Goal: Transaction & Acquisition: Purchase product/service

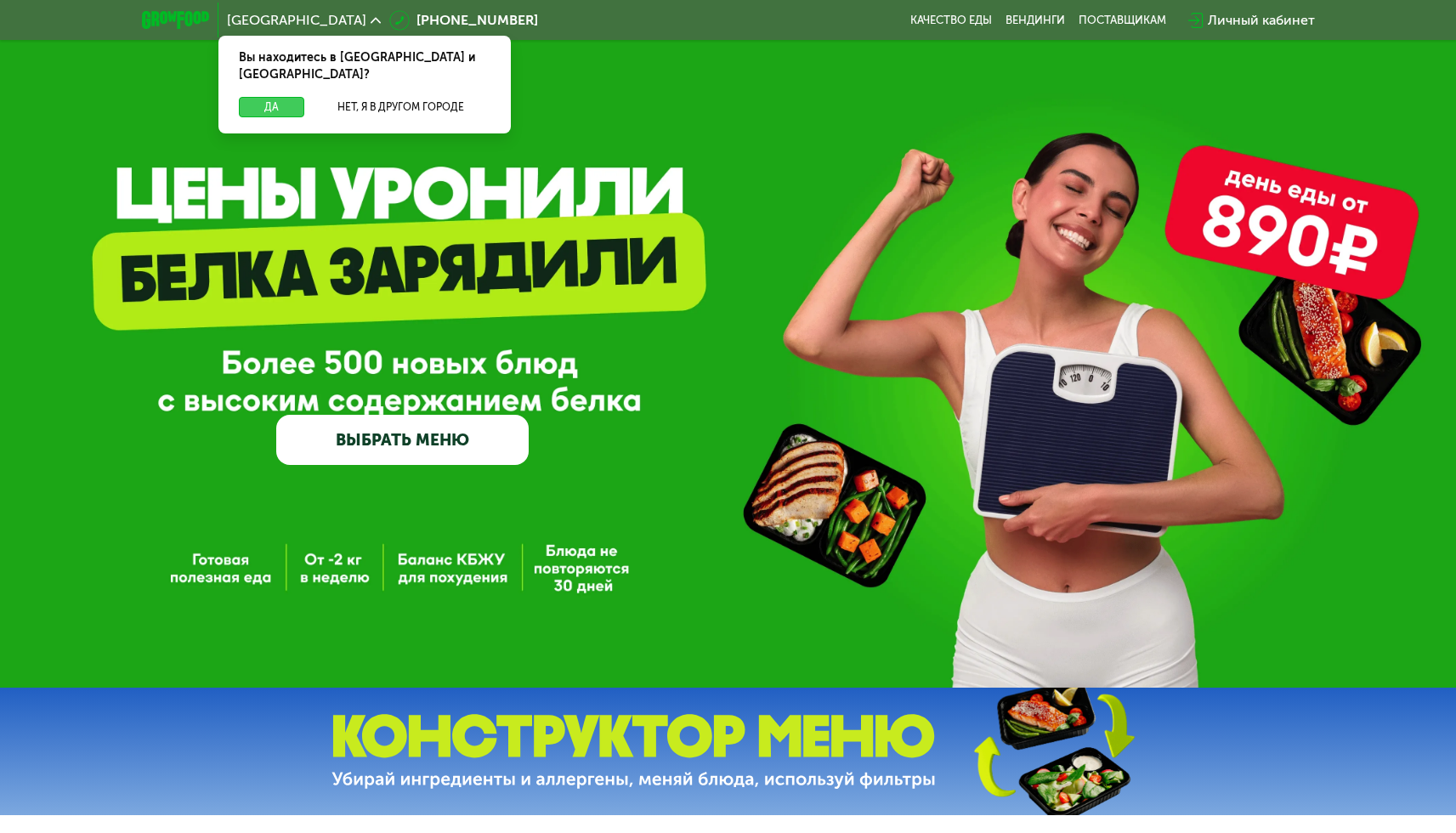
click at [258, 96] on button "Да" at bounding box center [271, 107] width 65 height 20
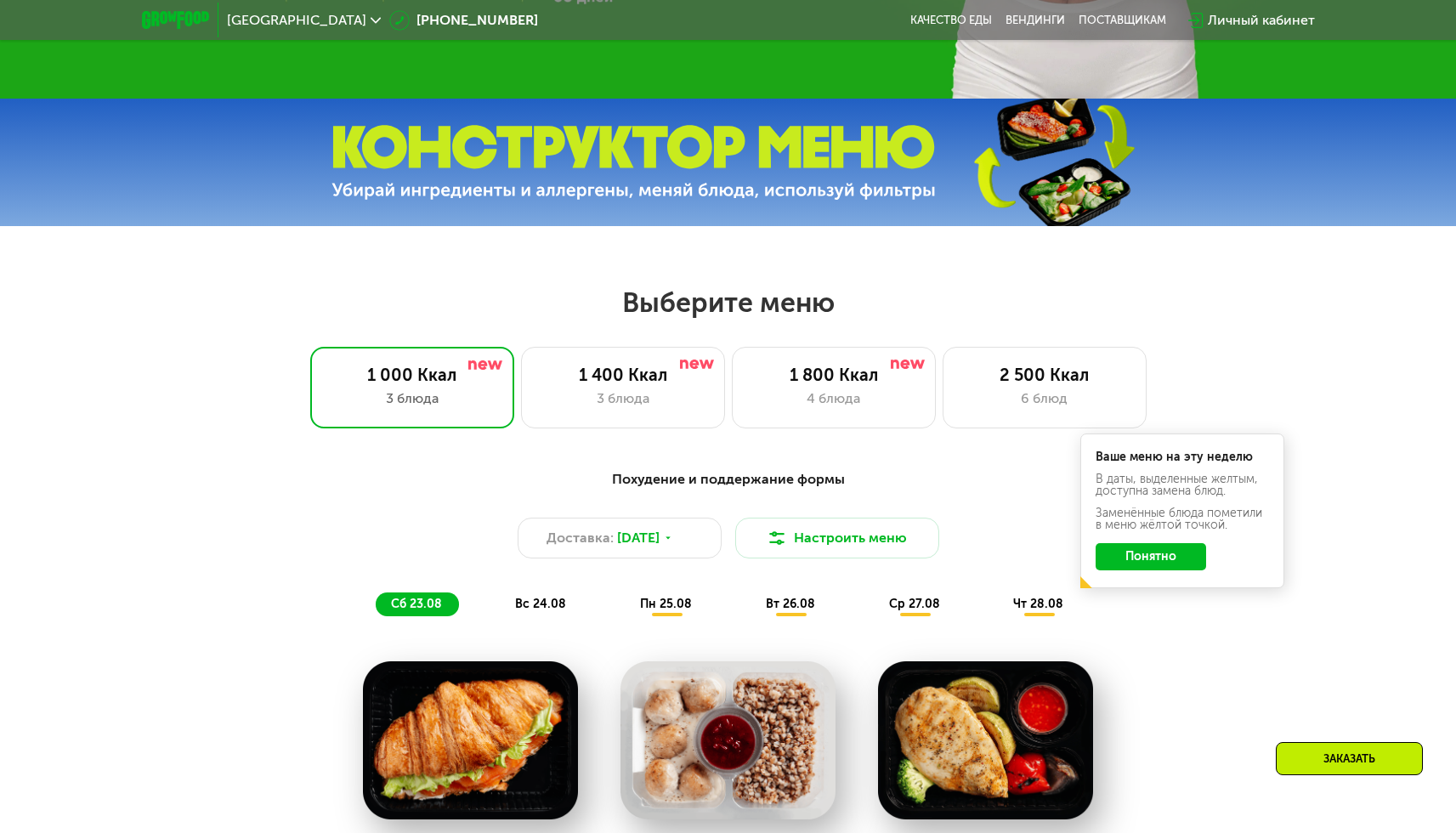
scroll to position [593, 0]
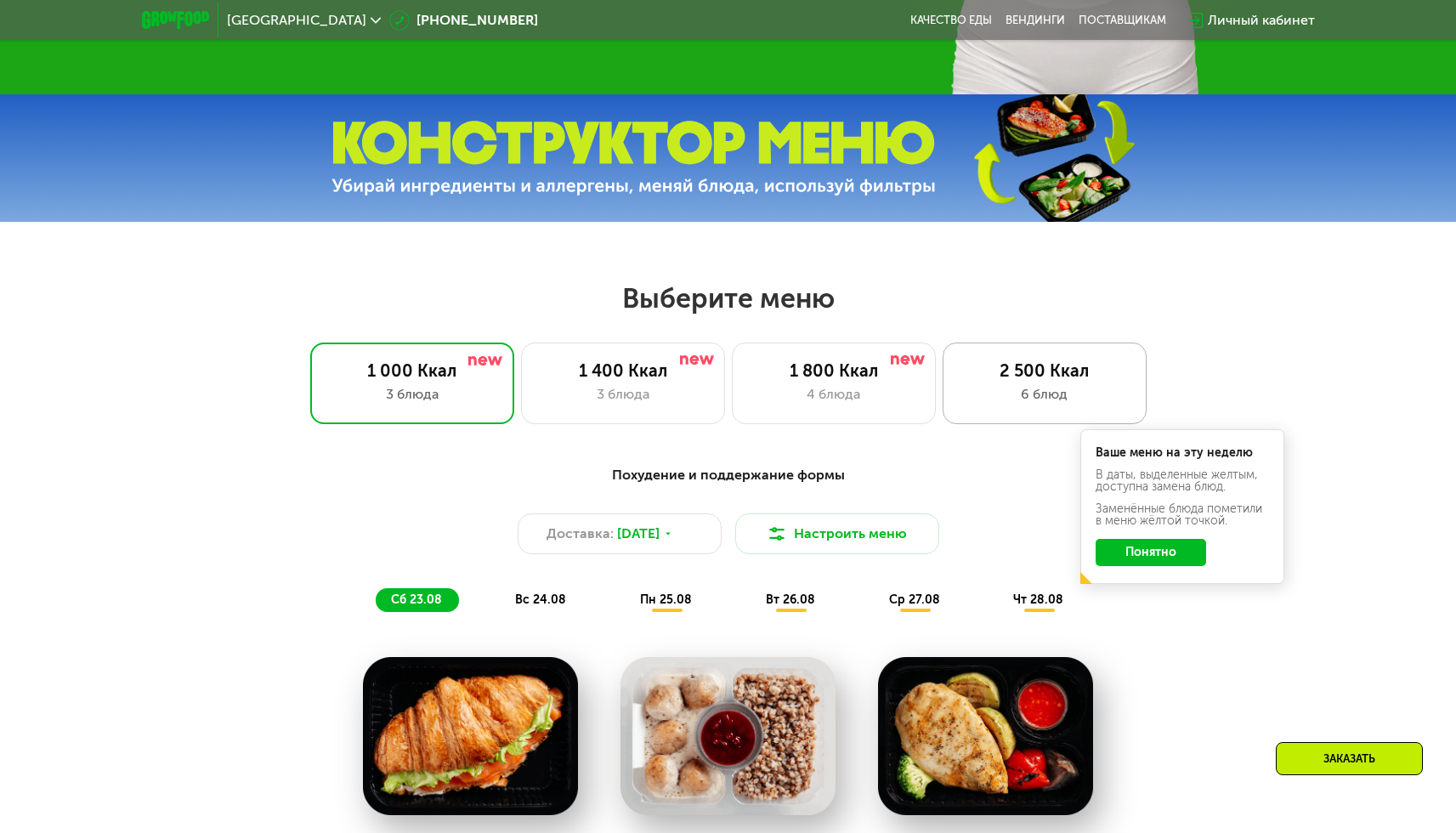
click at [963, 372] on div "2 500 Ккал" at bounding box center [1044, 370] width 168 height 20
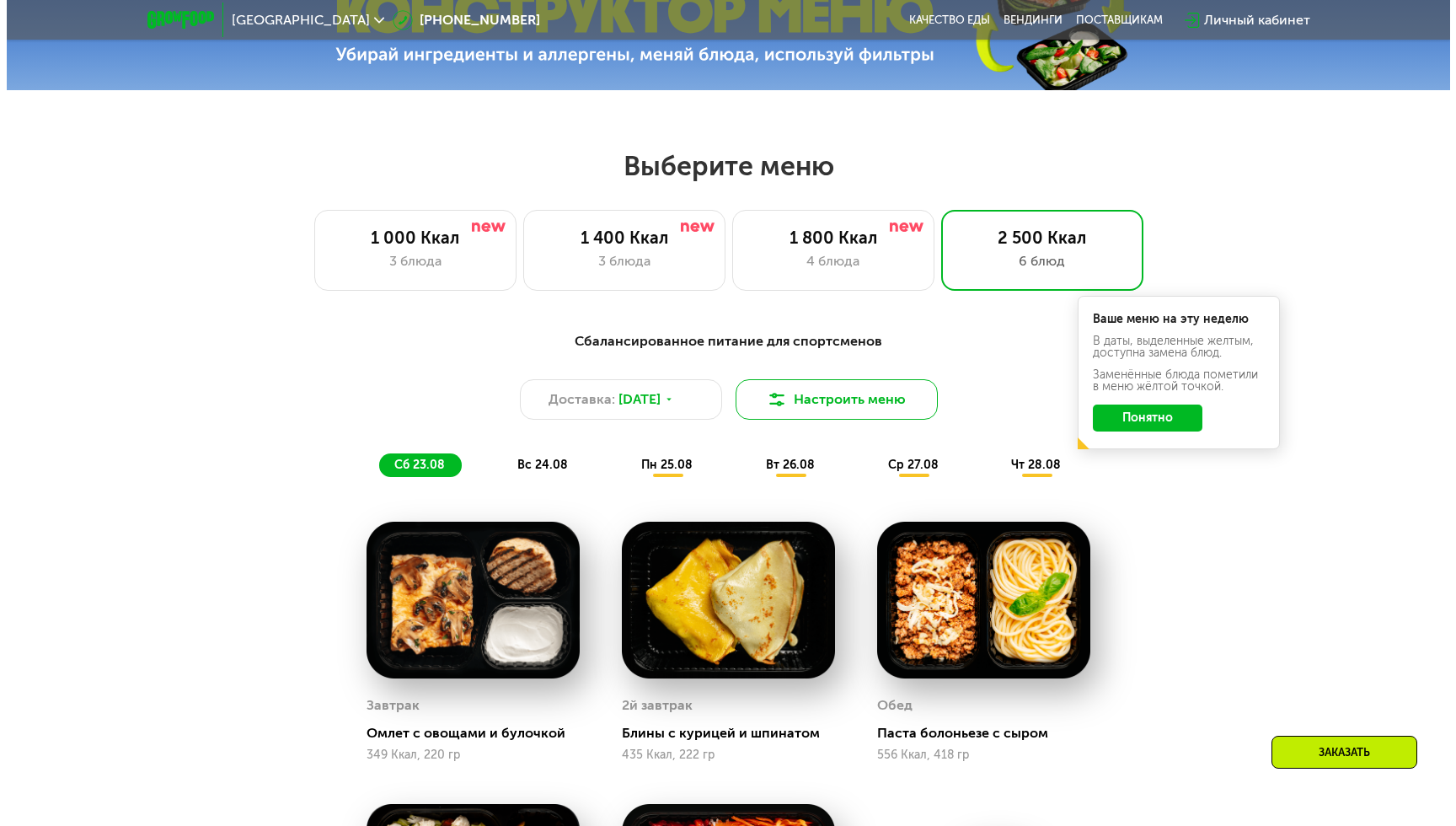
scroll to position [731, 0]
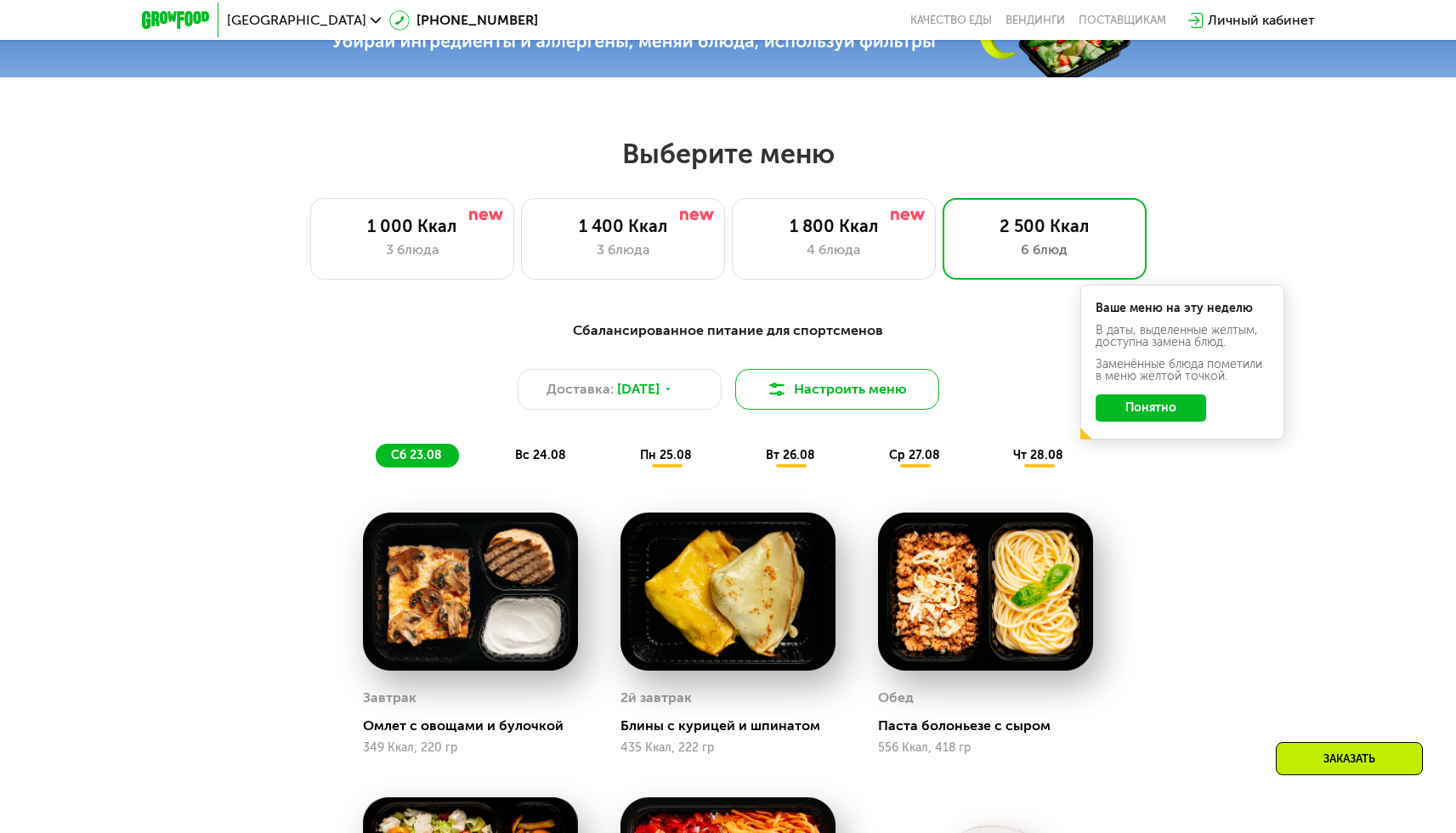
click at [807, 380] on button "Настроить меню" at bounding box center [837, 389] width 204 height 40
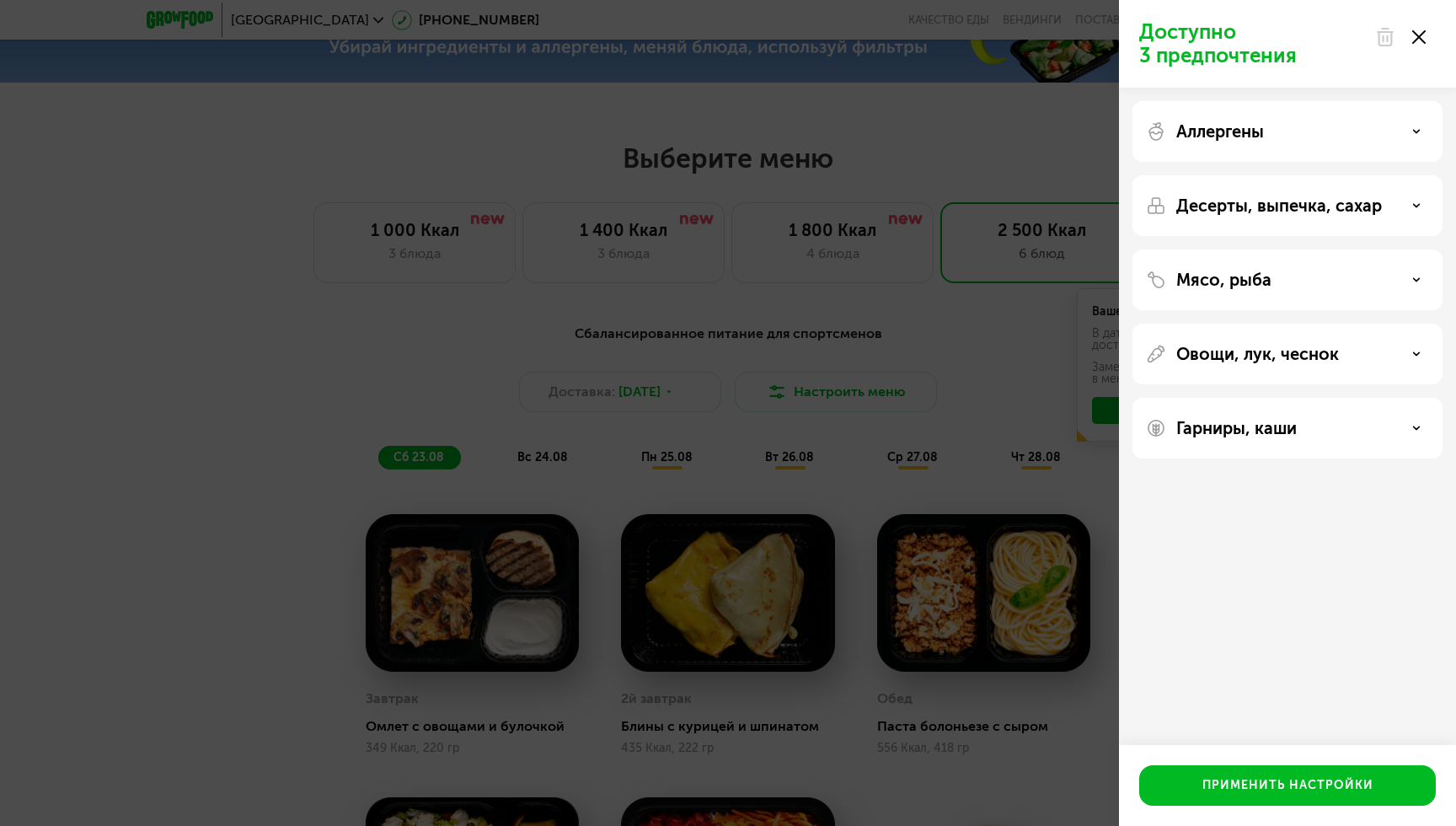
click at [1315, 126] on div "Аллергены" at bounding box center [1287, 131] width 283 height 20
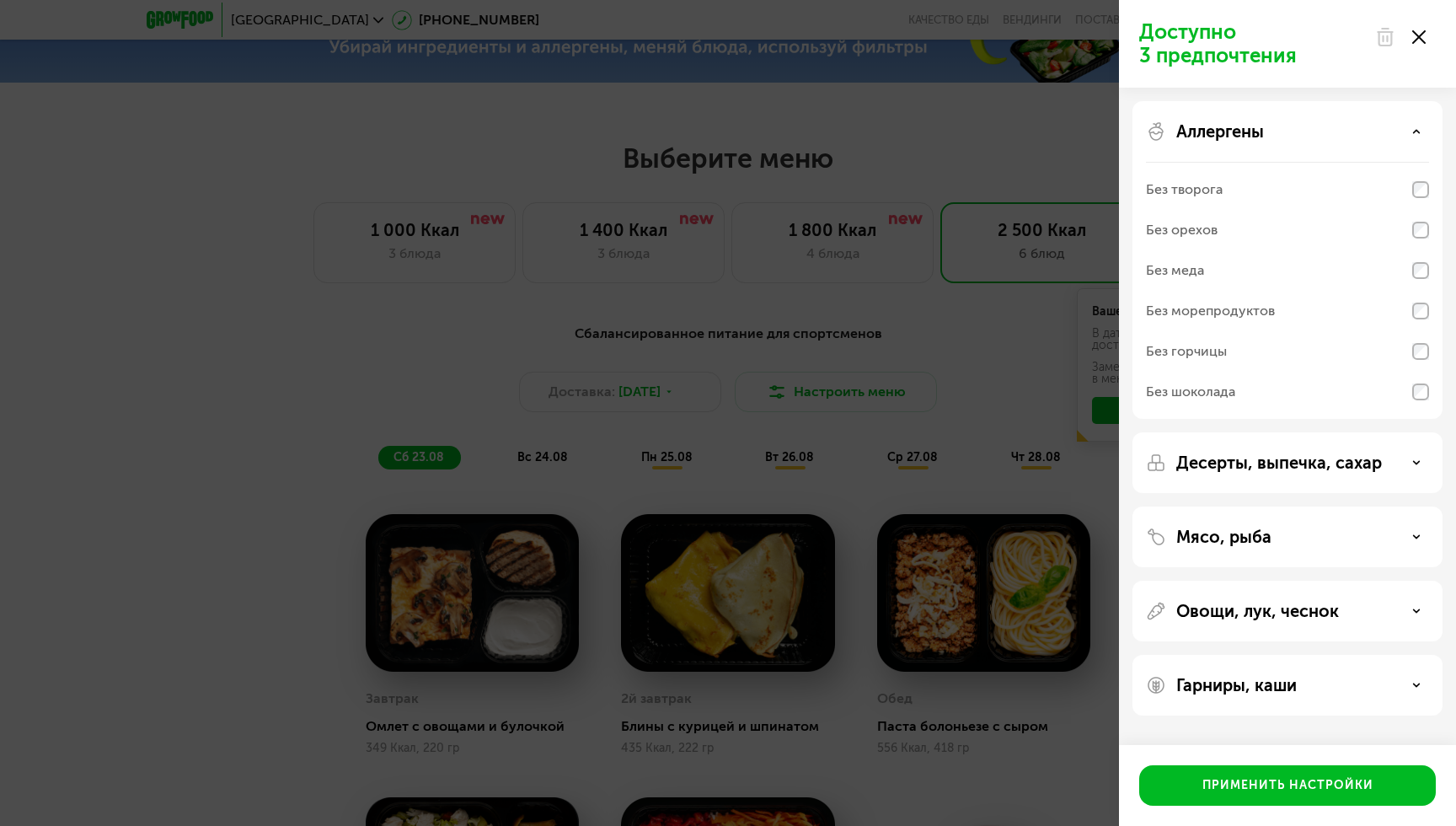
click at [1314, 136] on div "Аллергены" at bounding box center [1287, 131] width 283 height 20
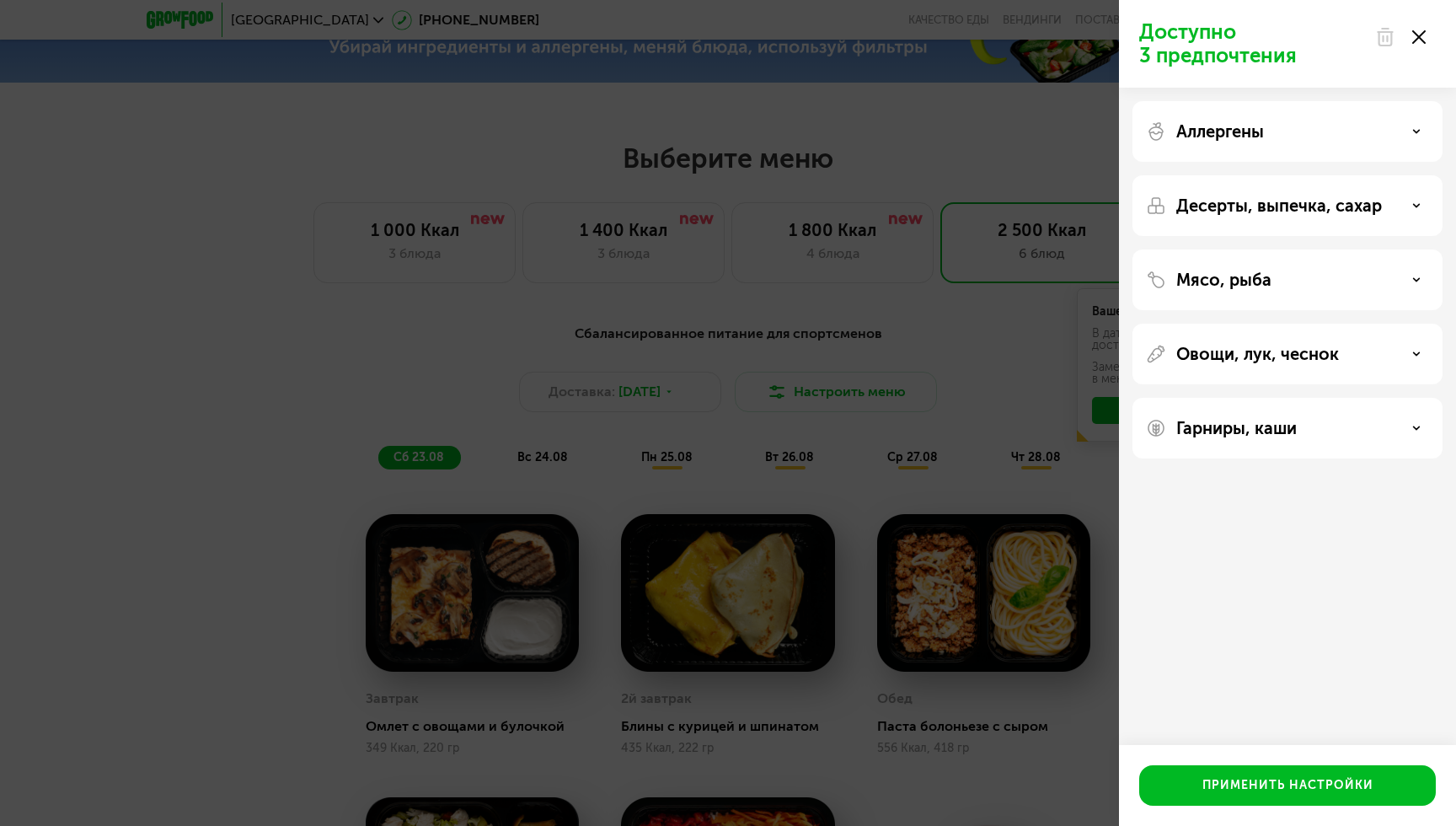
click at [1228, 323] on div "Мясо, рыба" at bounding box center [1288, 353] width 311 height 61
click at [1234, 287] on p "Мясо, рыба" at bounding box center [1224, 280] width 96 height 20
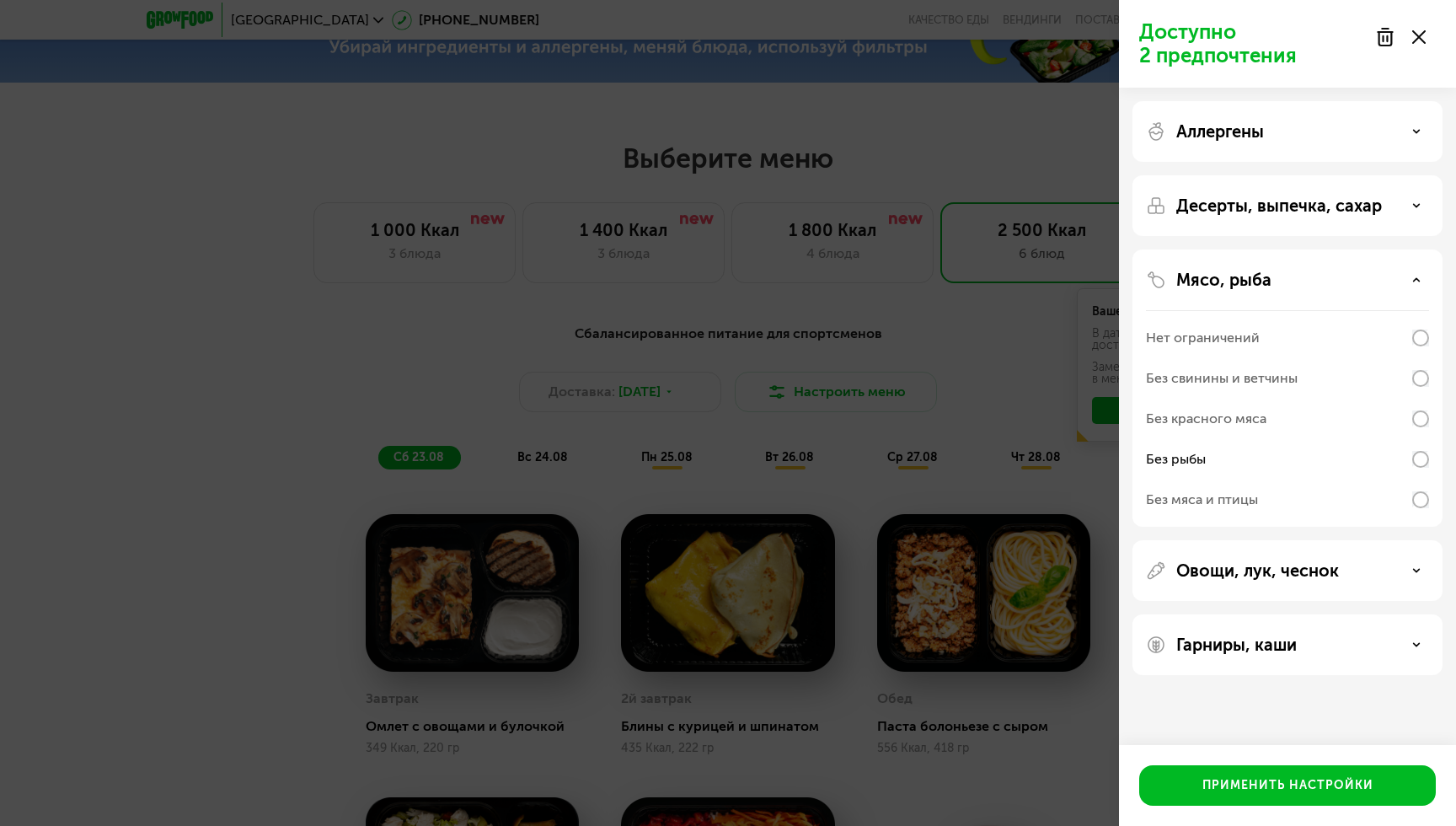
click at [1318, 562] on p "Овощи, лук, чеснок" at bounding box center [1257, 570] width 163 height 20
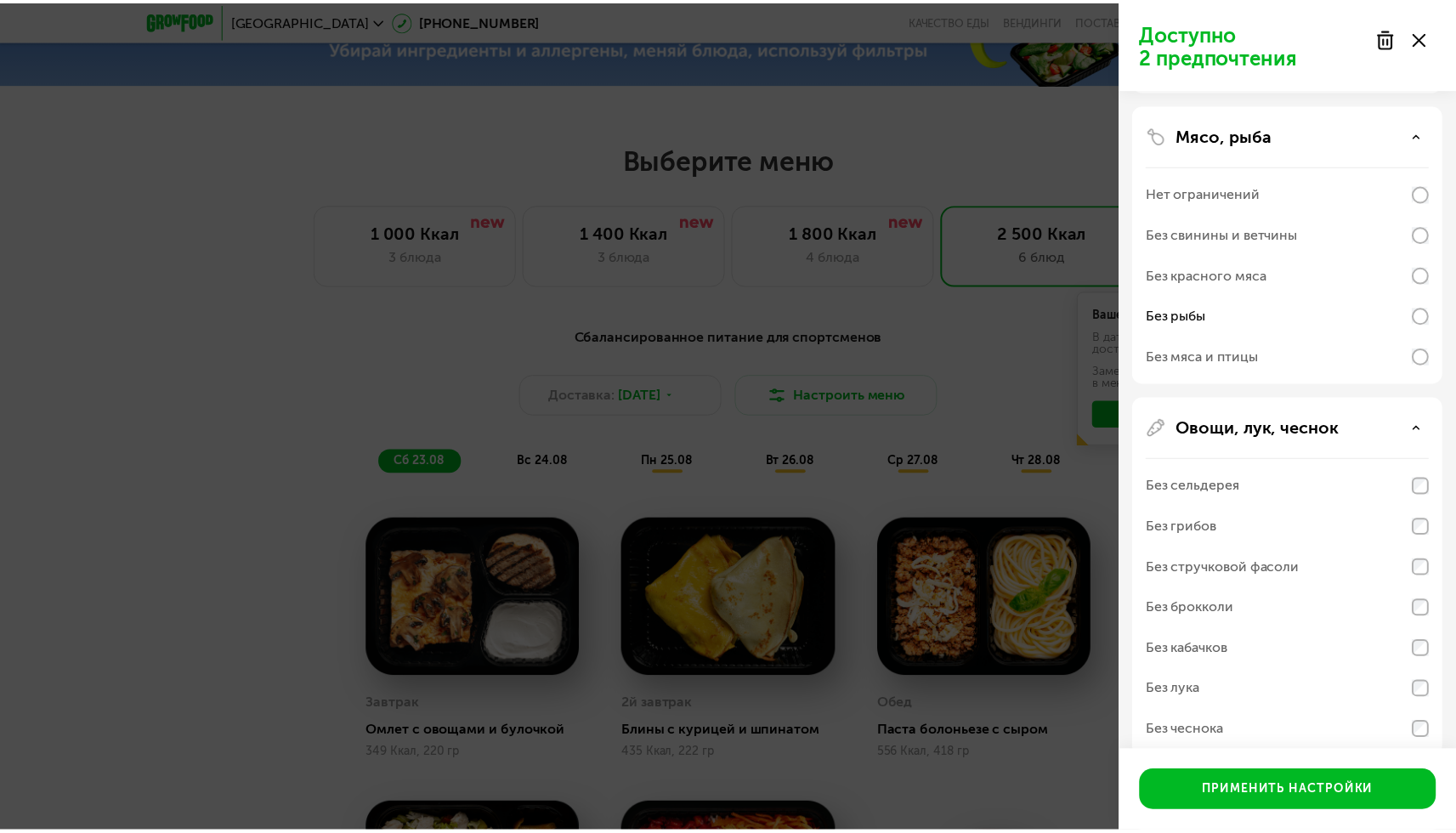
scroll to position [246, 0]
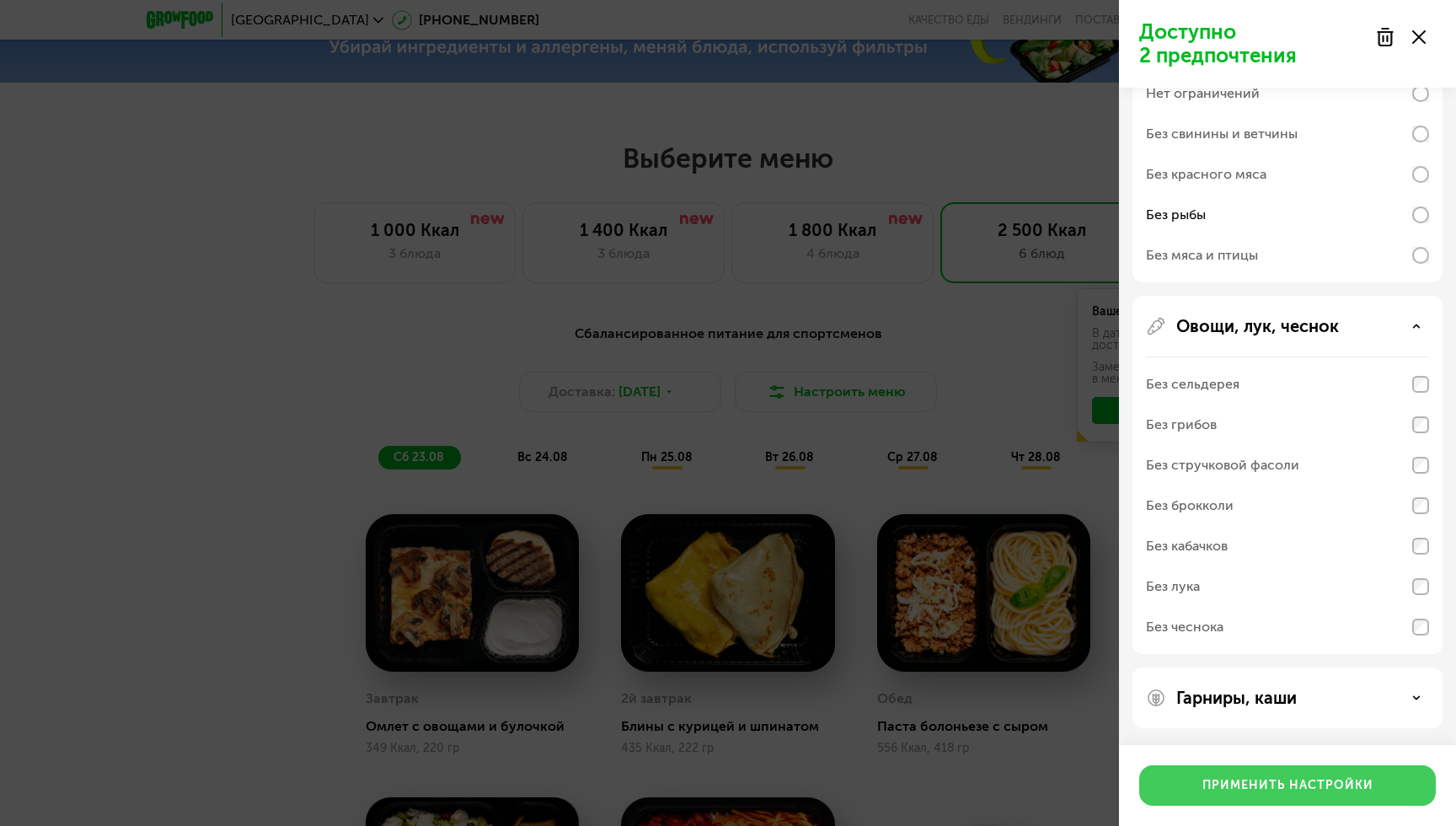
click at [1262, 788] on div "Применить настройки" at bounding box center [1288, 785] width 171 height 17
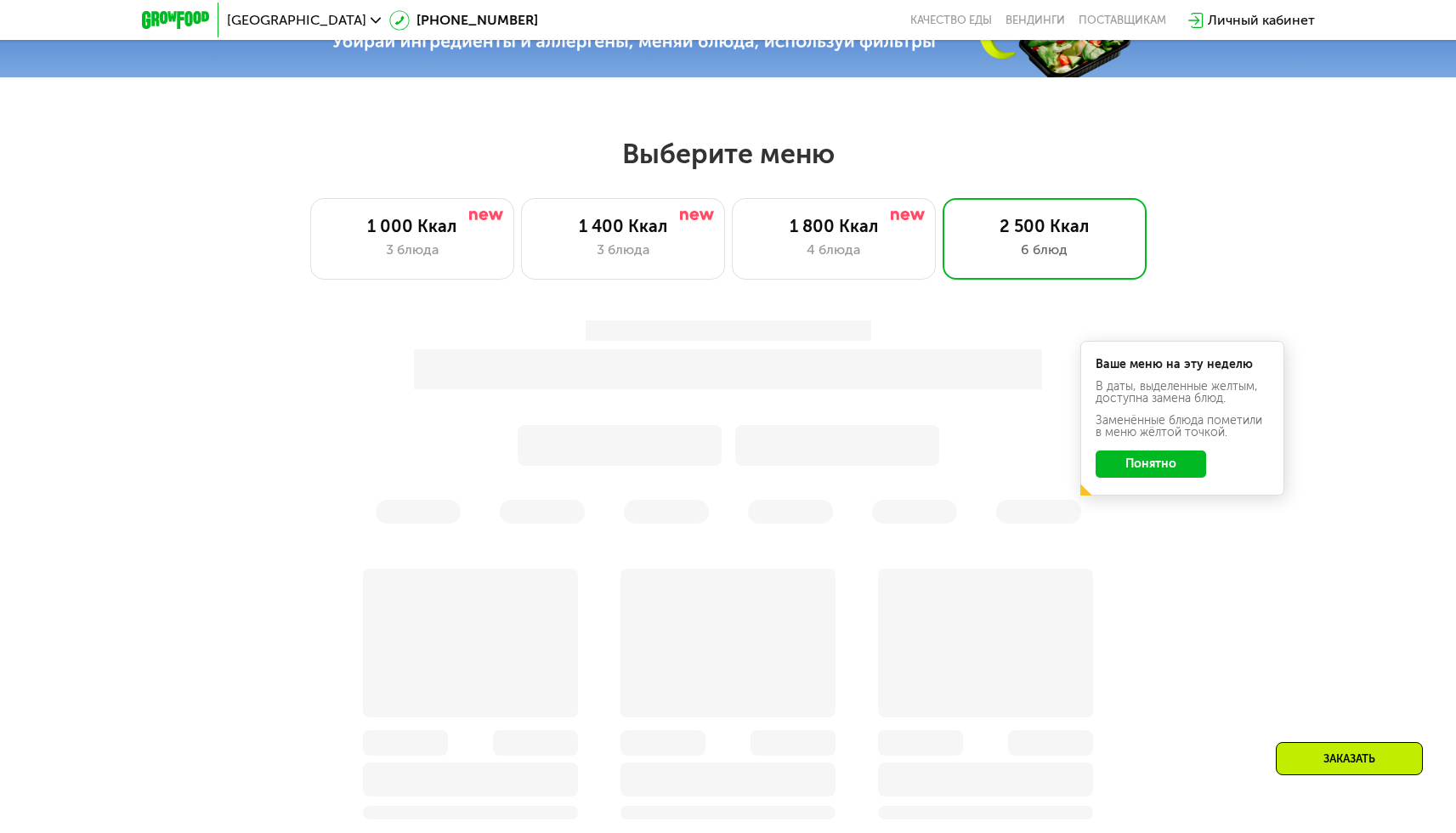
click at [1150, 466] on button "Понятно" at bounding box center [1151, 464] width 110 height 28
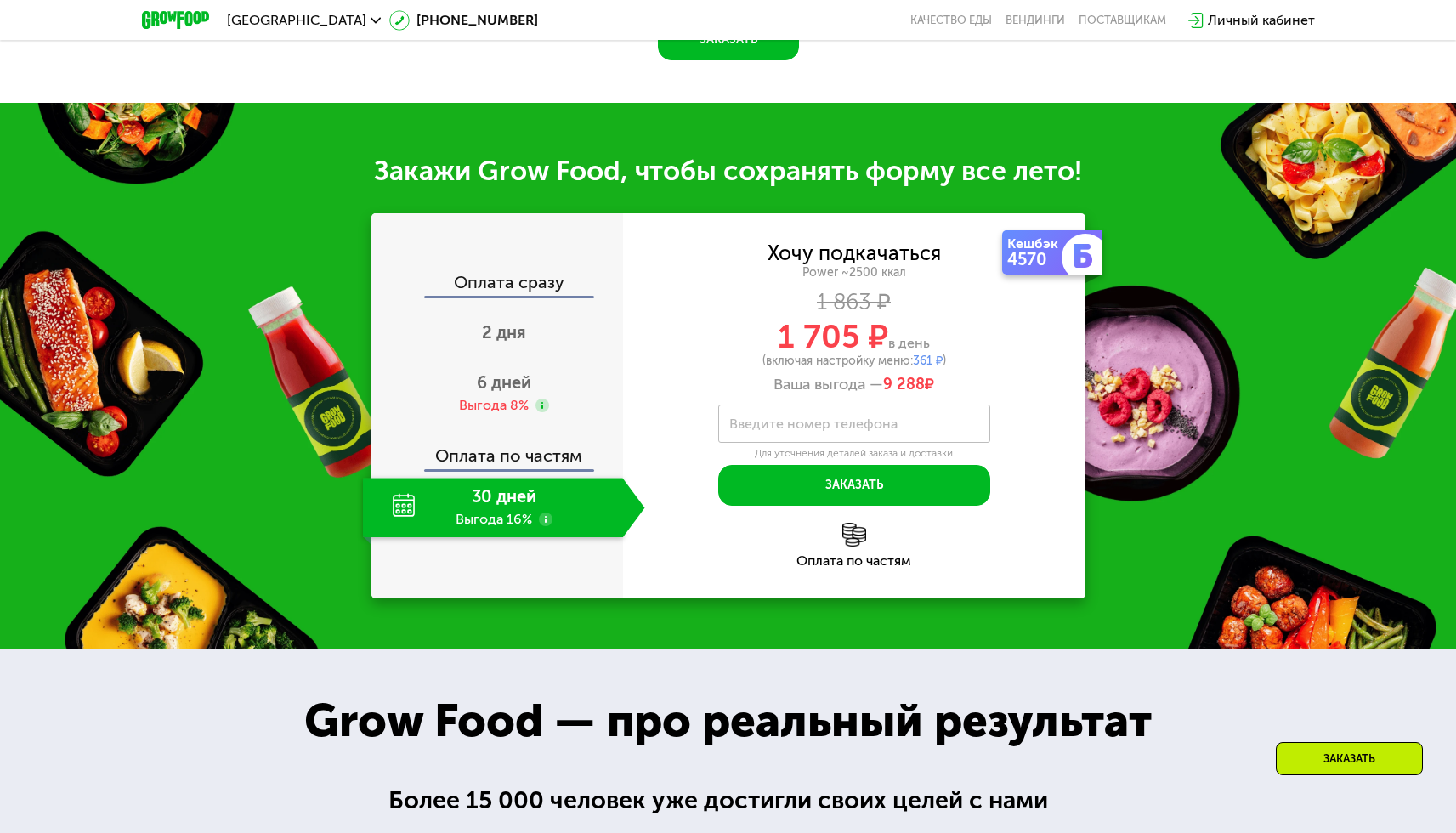
scroll to position [2021, 0]
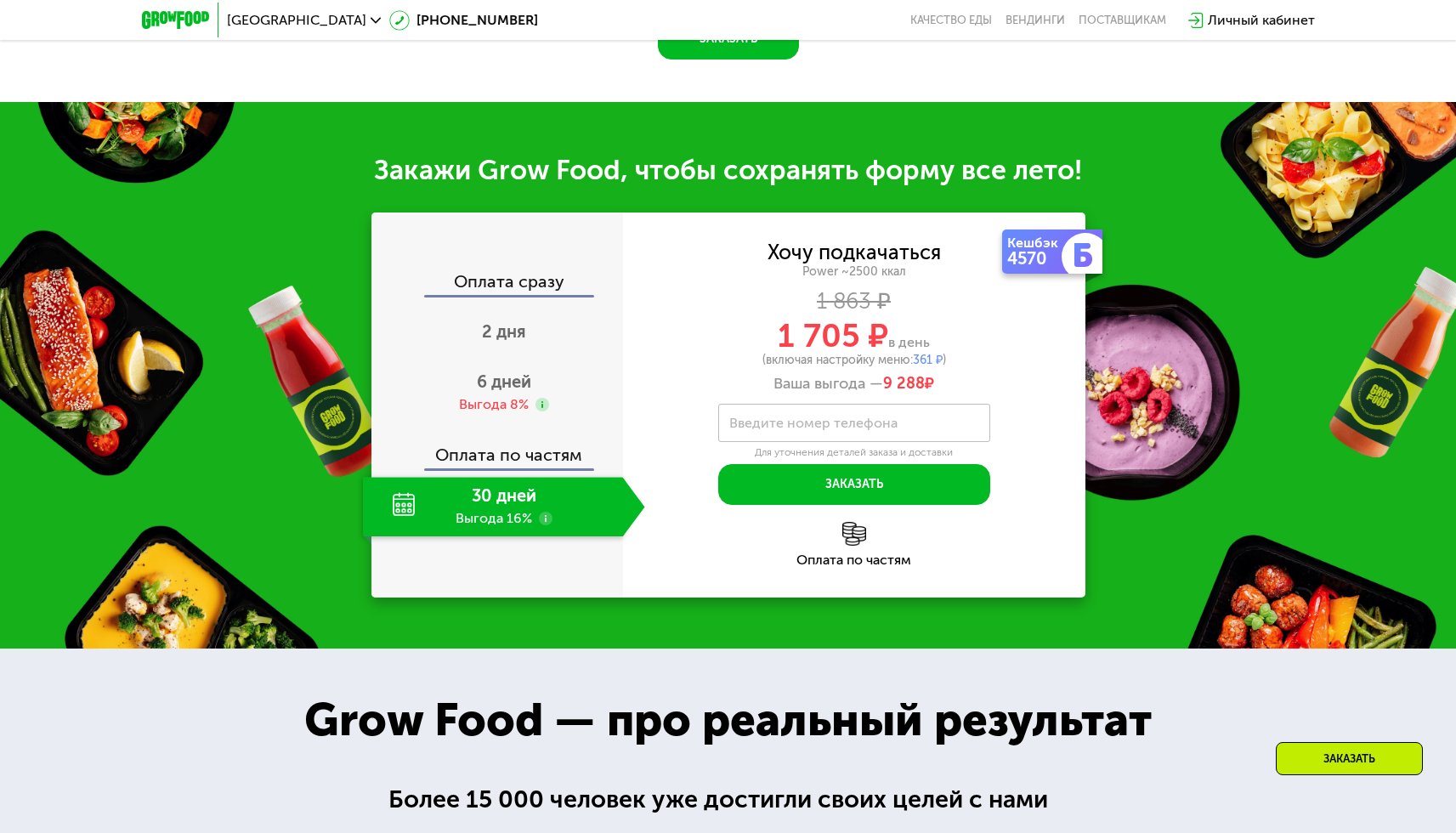
click at [482, 498] on div "30 дней Выгода 16%" at bounding box center [492, 506] width 260 height 60
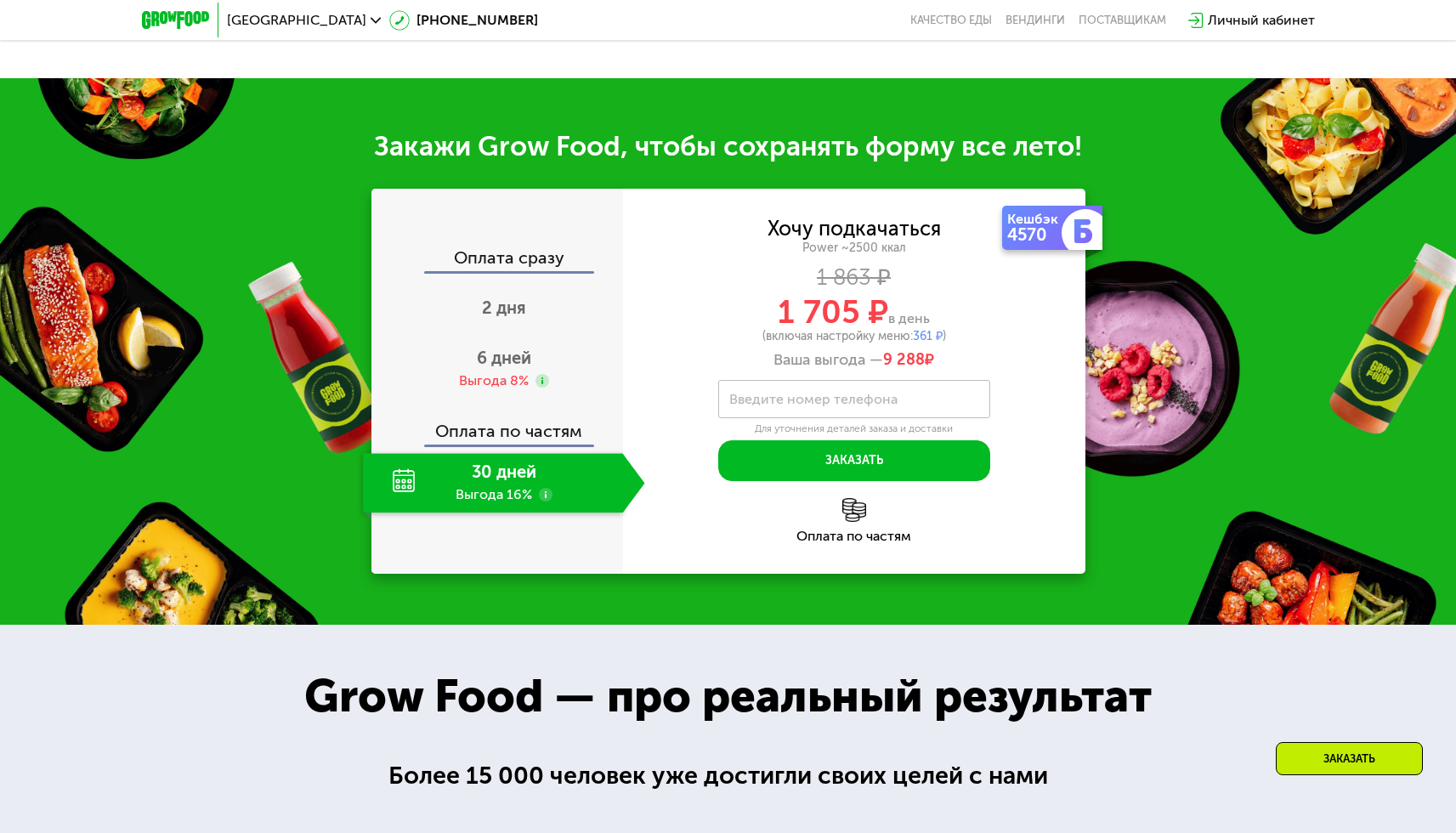
scroll to position [2036, 0]
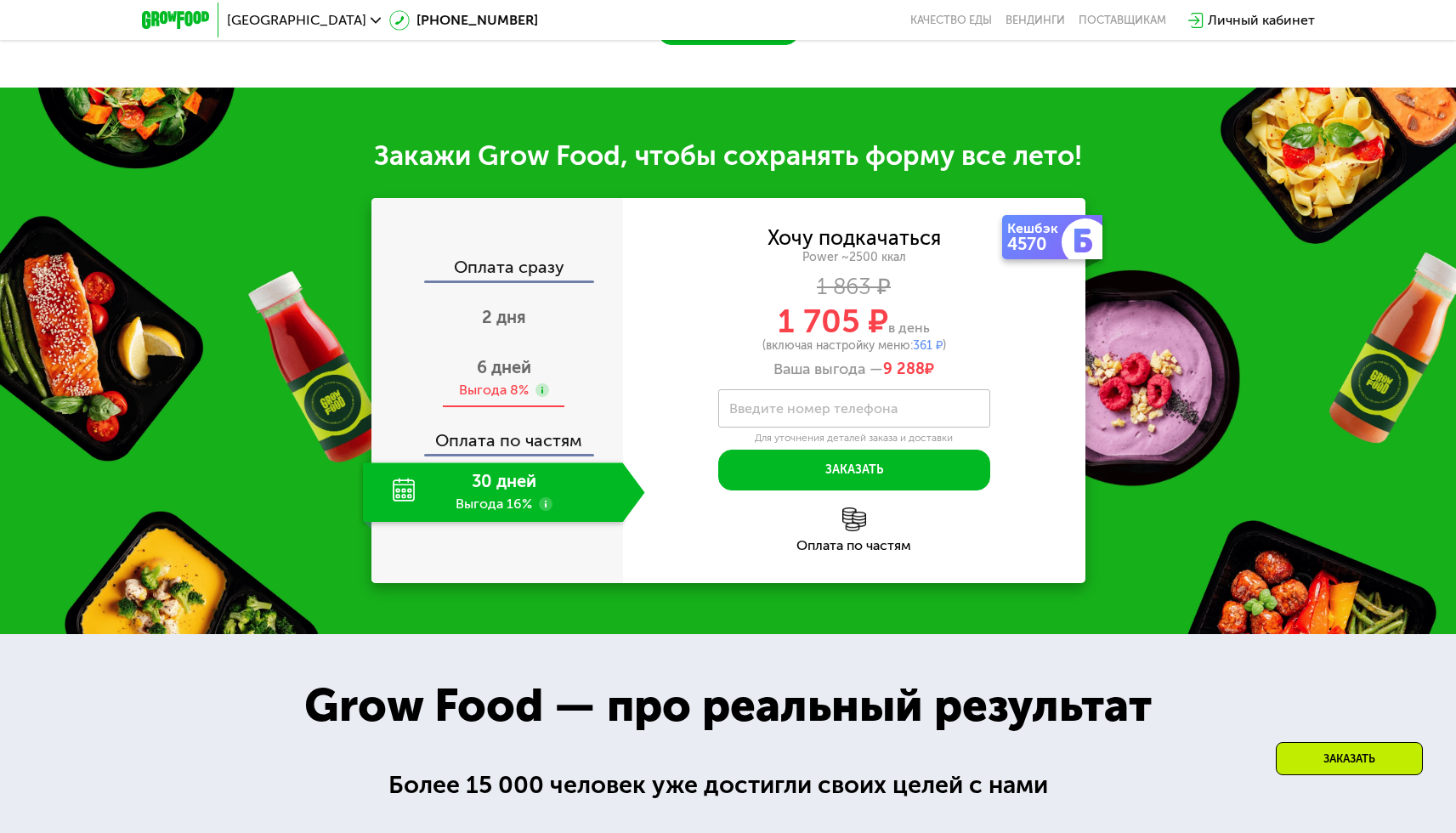
click at [528, 363] on span "6 дней" at bounding box center [503, 367] width 54 height 20
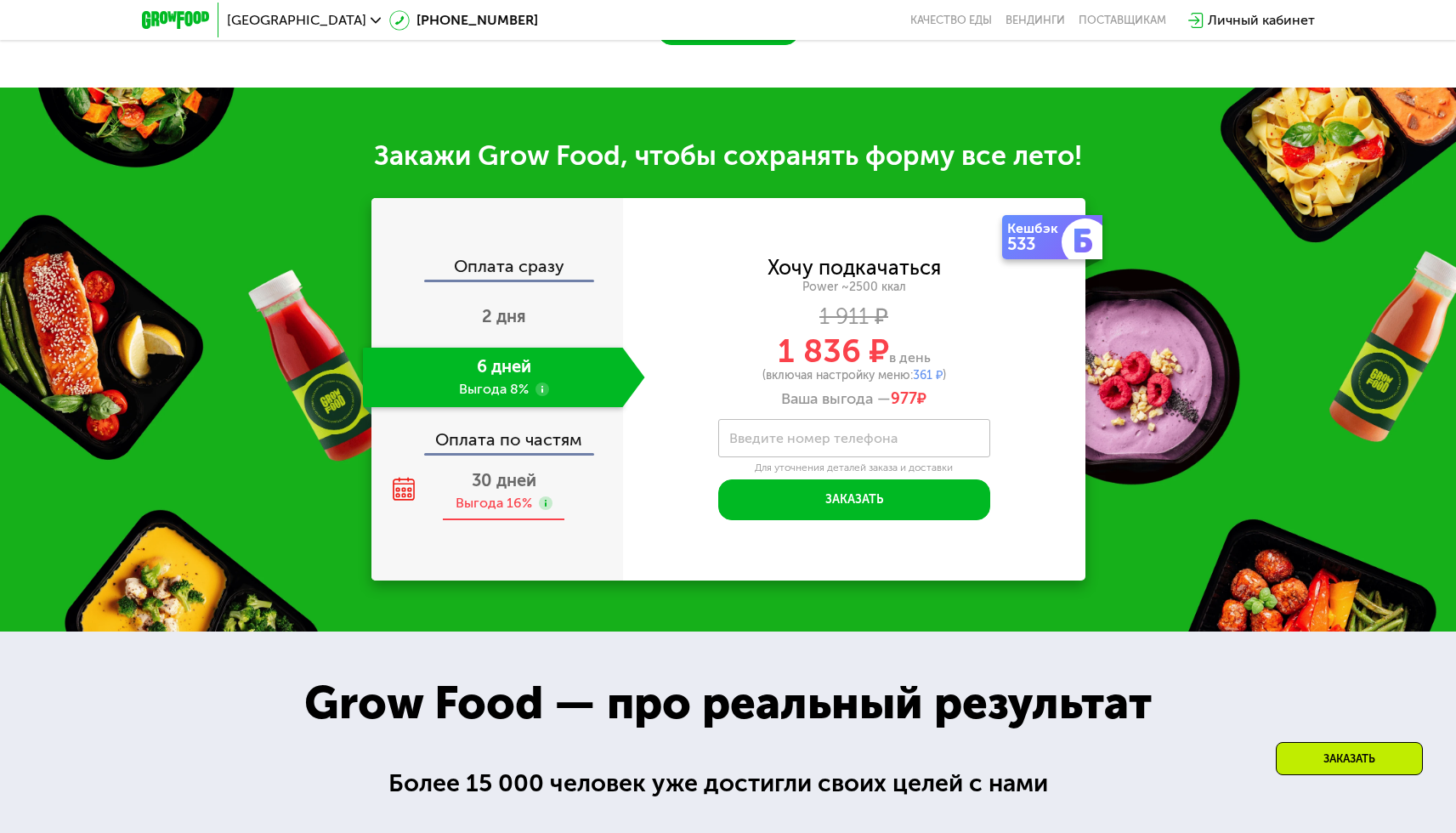
click at [514, 503] on div "Выгода 16%" at bounding box center [493, 503] width 76 height 18
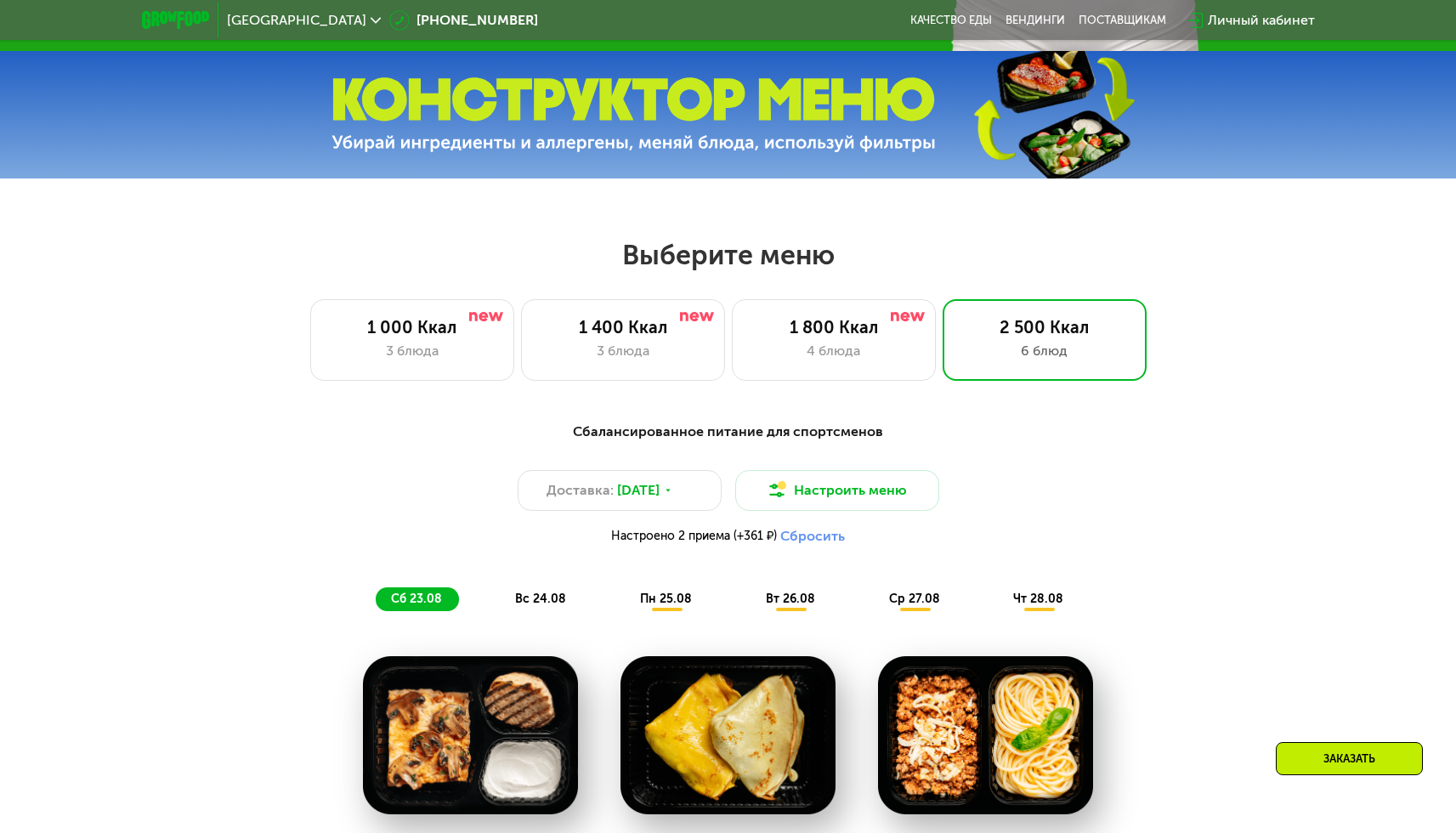
scroll to position [640, 0]
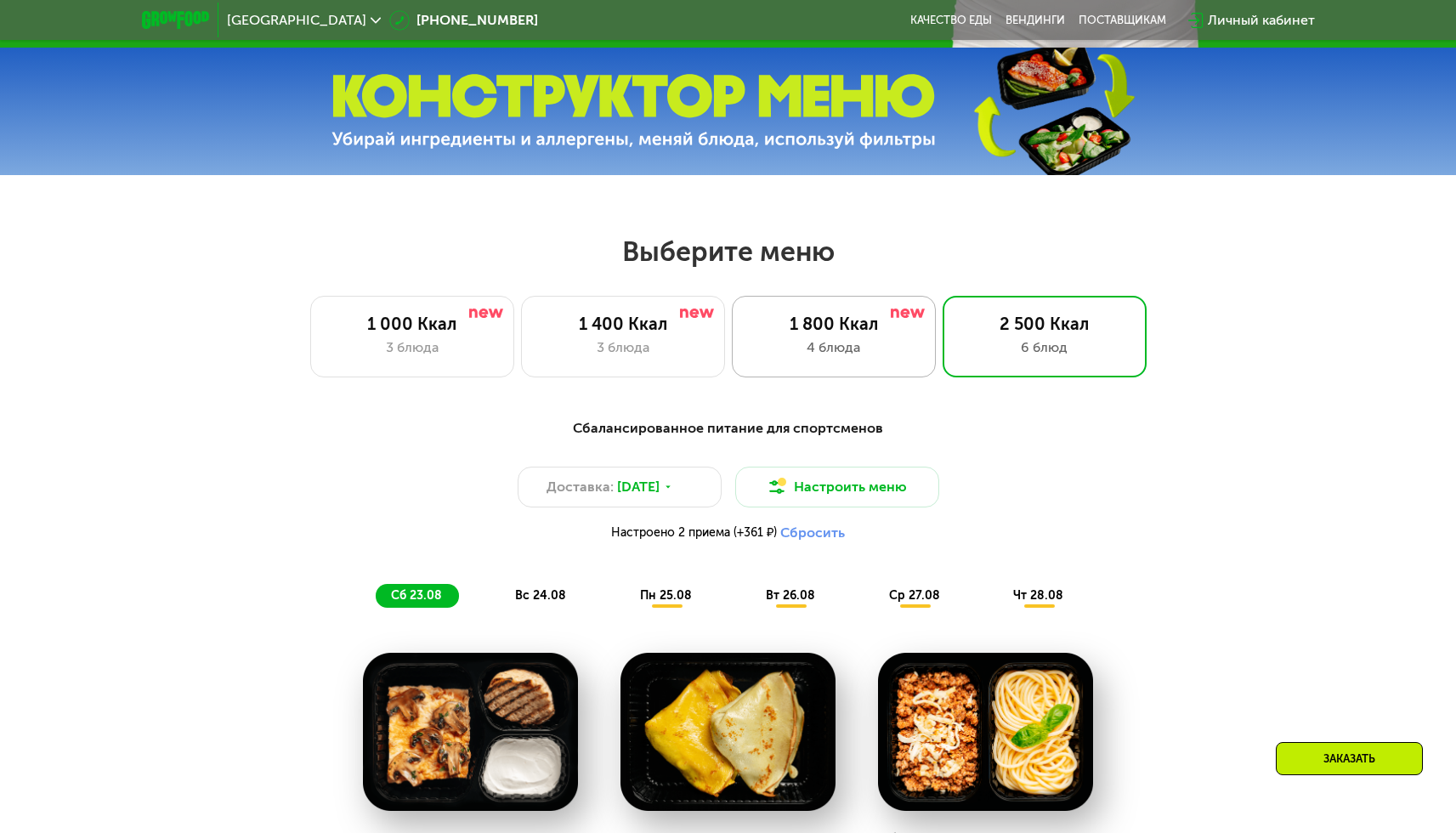
click at [845, 334] on div "1 800 Ккал" at bounding box center [833, 323] width 168 height 20
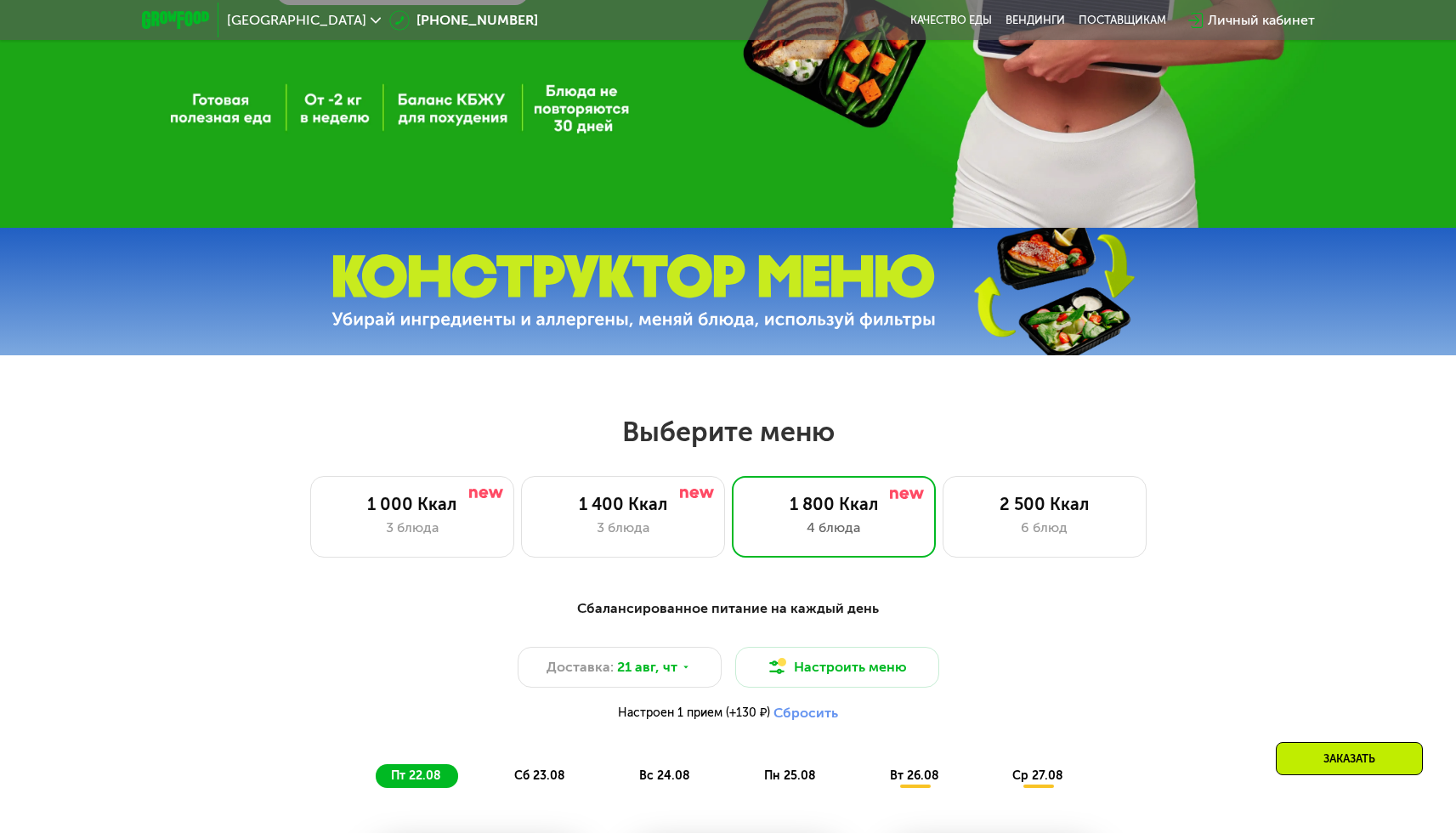
scroll to position [390, 0]
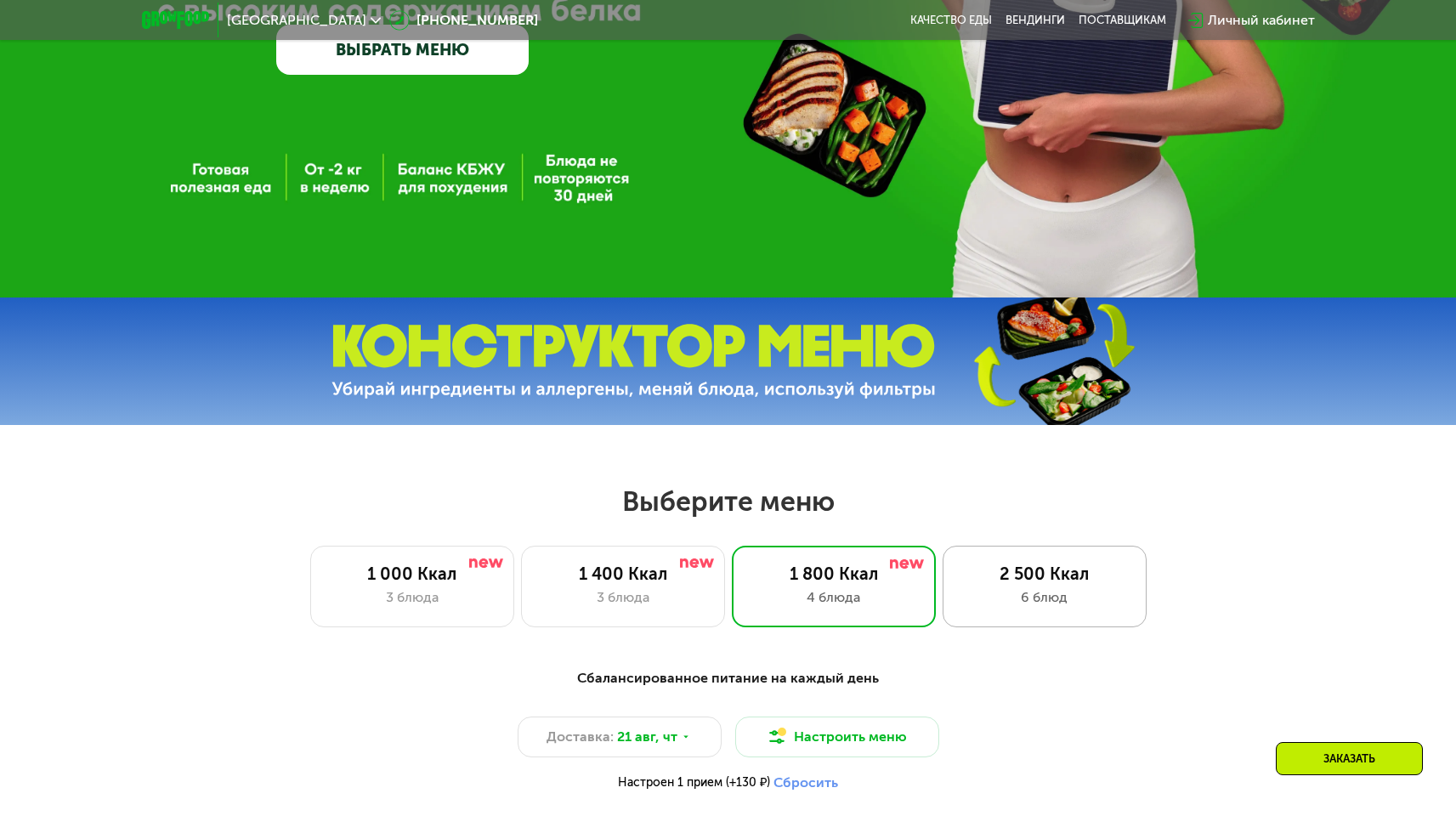
click at [1036, 563] on div "2 500 Ккал 6 блюд" at bounding box center [1044, 586] width 204 height 82
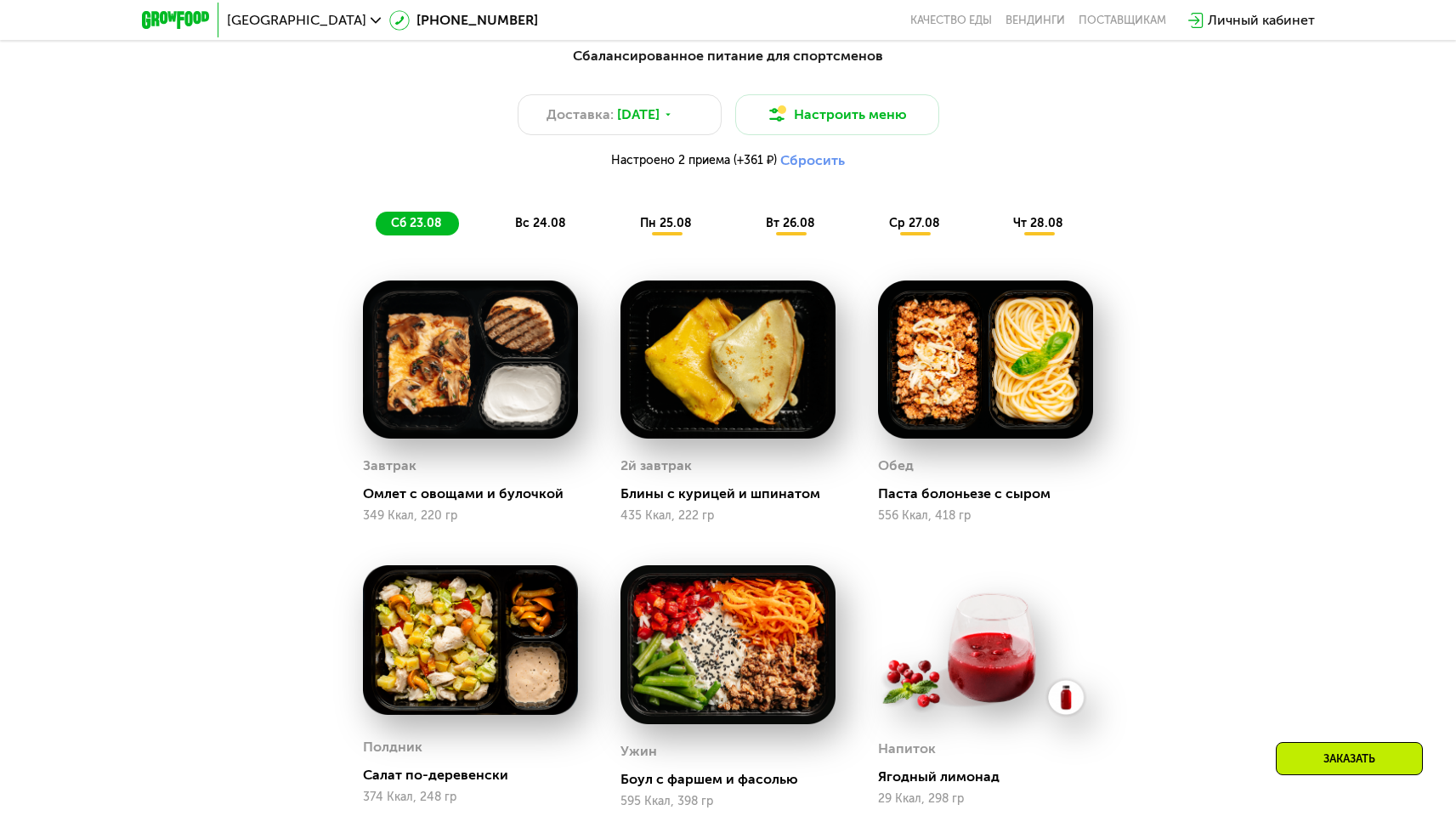
scroll to position [978, 0]
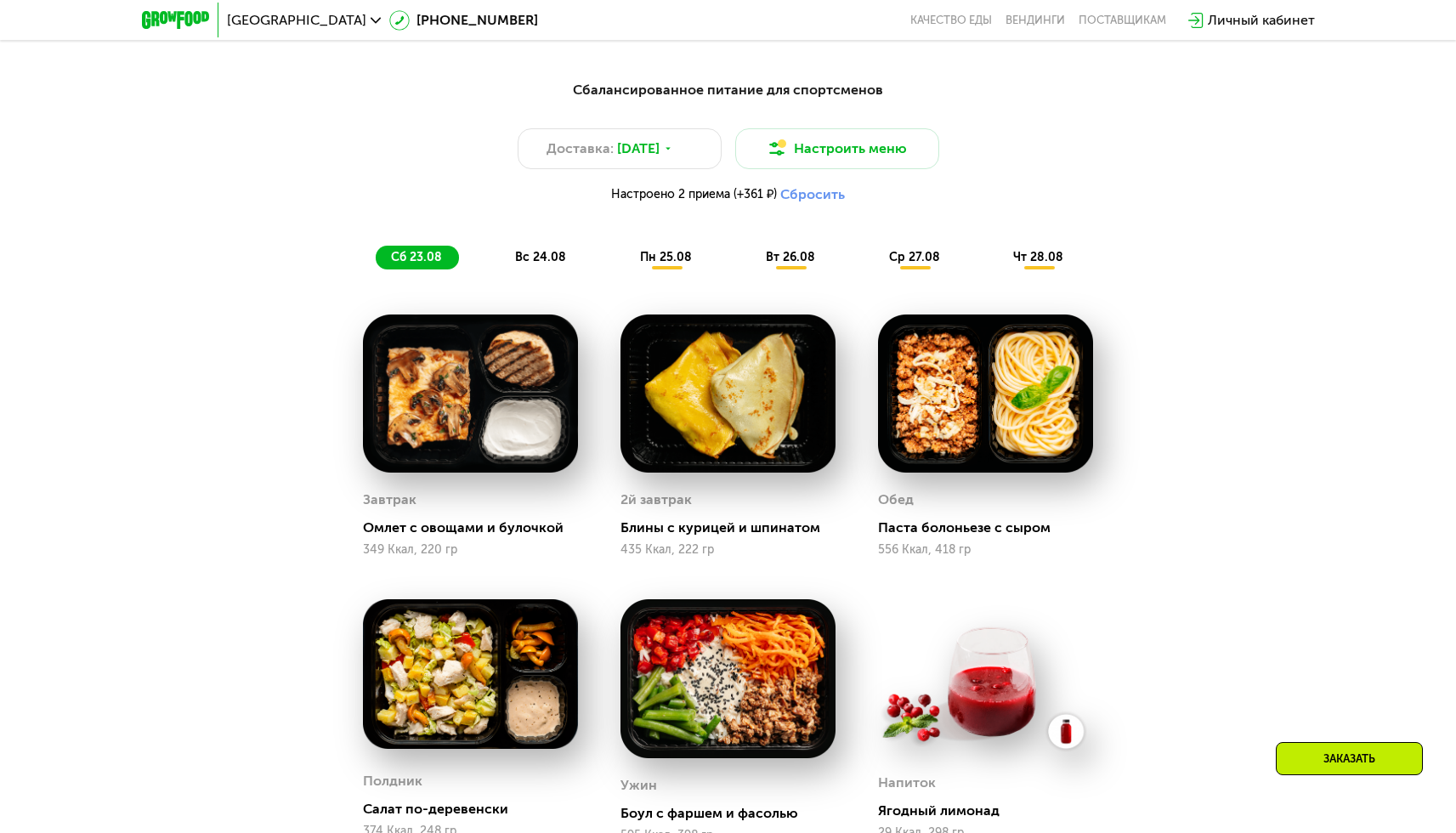
click at [530, 263] on span "вс 24.08" at bounding box center [541, 257] width 51 height 15
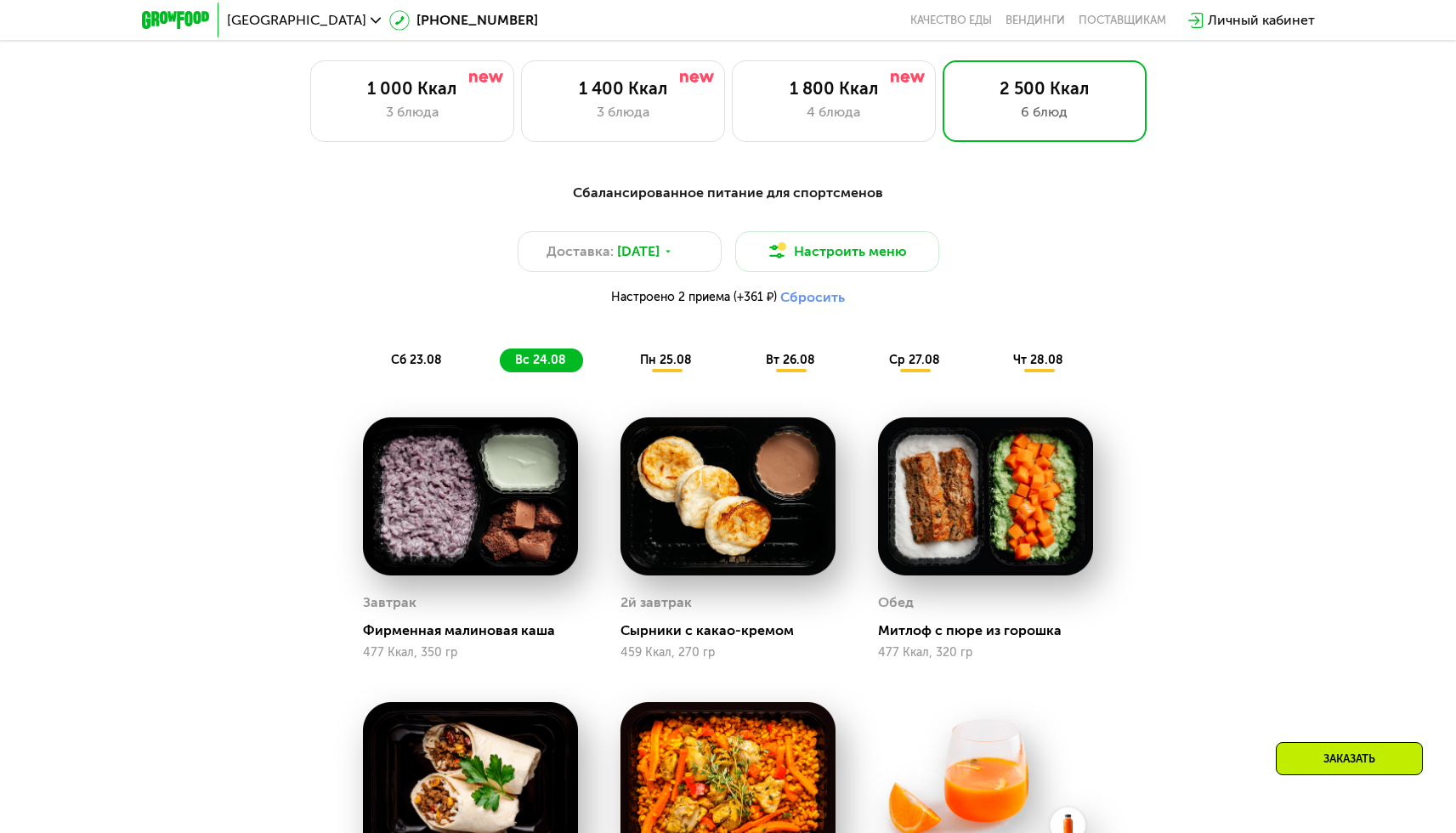
scroll to position [863, 0]
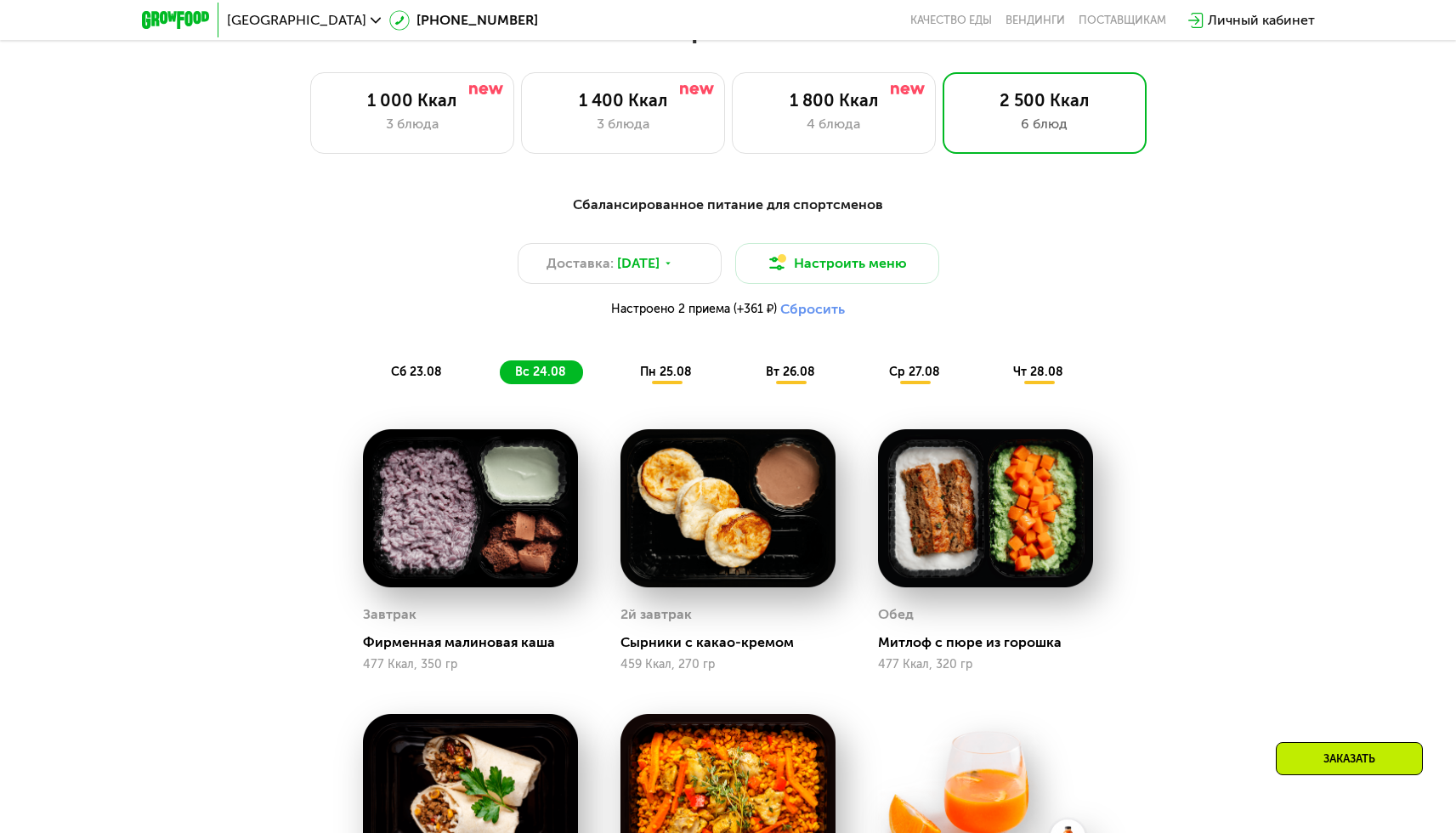
click at [649, 379] on span "пн 25.08" at bounding box center [666, 372] width 51 height 15
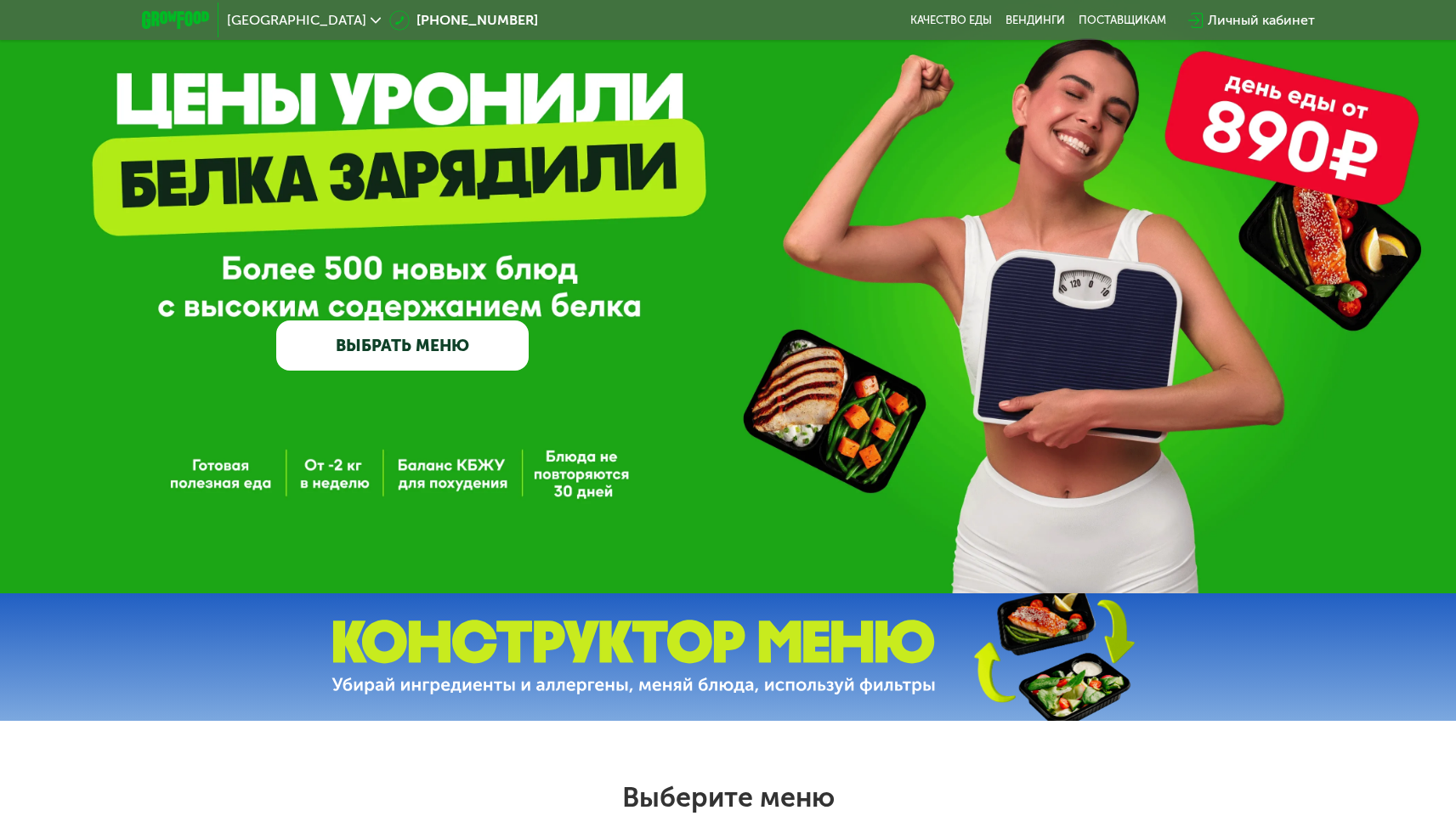
scroll to position [0, 0]
